Goal: Transaction & Acquisition: Purchase product/service

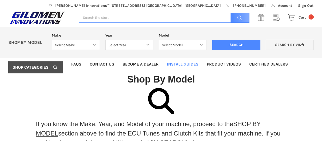
click at [184, 64] on link "Install Guides" at bounding box center [183, 64] width 40 height 12
click at [300, 19] on span "Cart" at bounding box center [303, 17] width 8 height 4
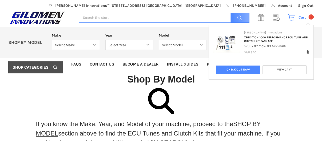
click at [281, 69] on link "View Cart" at bounding box center [285, 69] width 44 height 8
